Goal: Task Accomplishment & Management: Manage account settings

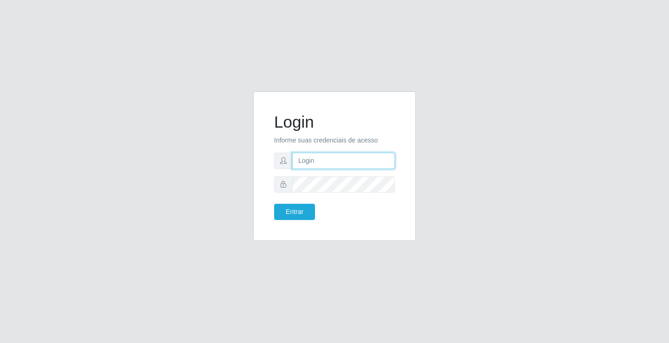
click at [349, 158] on input "text" at bounding box center [343, 161] width 103 height 16
type input "[PERSON_NAME]"
click at [274, 204] on button "Entrar" at bounding box center [294, 212] width 41 height 16
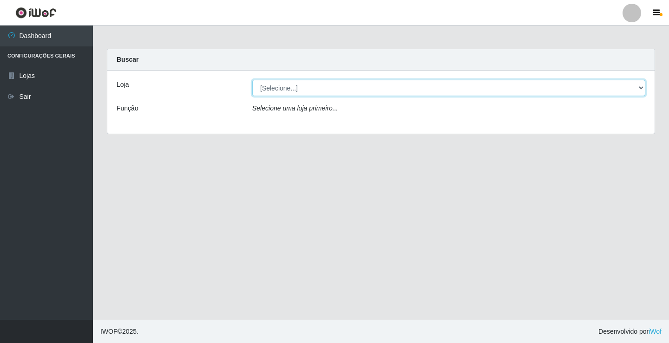
click at [370, 85] on select "[Selecione...] Ideal - Conceição" at bounding box center [448, 88] width 393 height 16
select select "231"
click at [252, 80] on select "[Selecione...] Ideal - Conceição" at bounding box center [448, 88] width 393 height 16
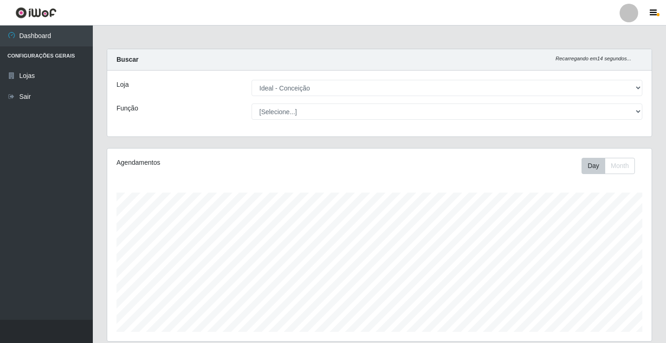
click at [632, 15] on div at bounding box center [629, 13] width 19 height 19
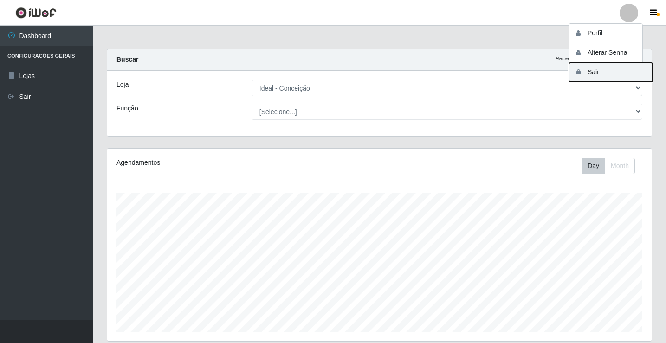
click at [604, 80] on button "Sair" at bounding box center [611, 72] width 84 height 19
